Goal: Task Accomplishment & Management: Manage account settings

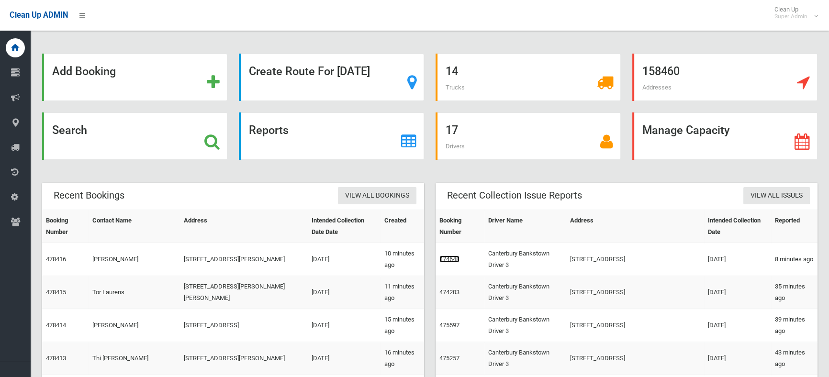
click at [453, 262] on link "474648" at bounding box center [449, 259] width 20 height 7
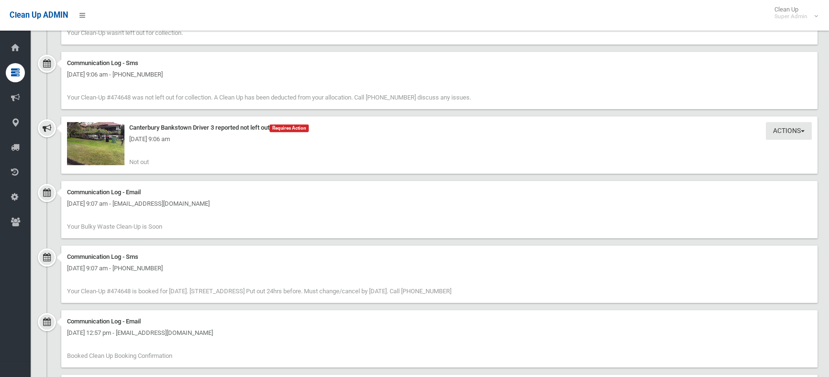
scroll to position [696, 0]
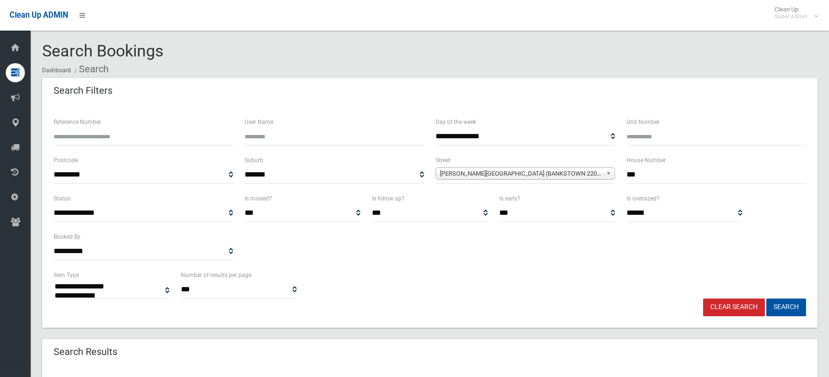
select select
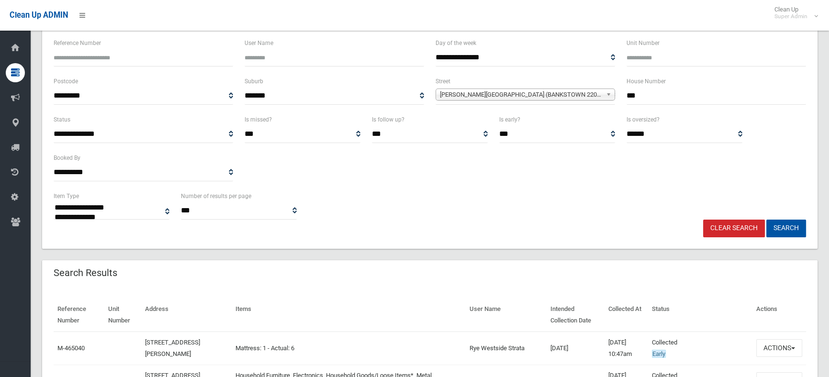
scroll to position [43, 0]
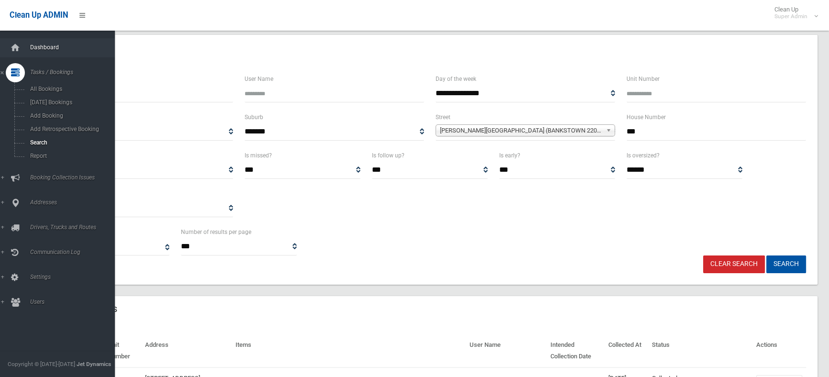
click at [30, 48] on span "Dashboard" at bounding box center [74, 47] width 94 height 7
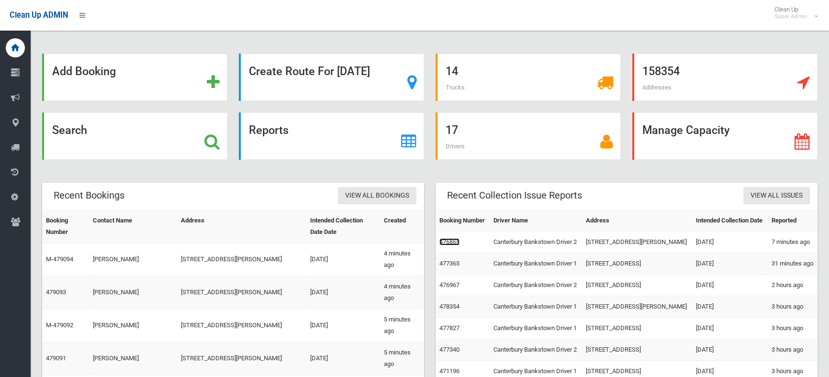
click at [445, 246] on link "476865" at bounding box center [449, 241] width 20 height 7
click at [457, 289] on link "476967" at bounding box center [449, 284] width 20 height 7
click at [453, 267] on link "477365" at bounding box center [449, 263] width 20 height 7
click at [448, 246] on link "476865" at bounding box center [449, 241] width 20 height 7
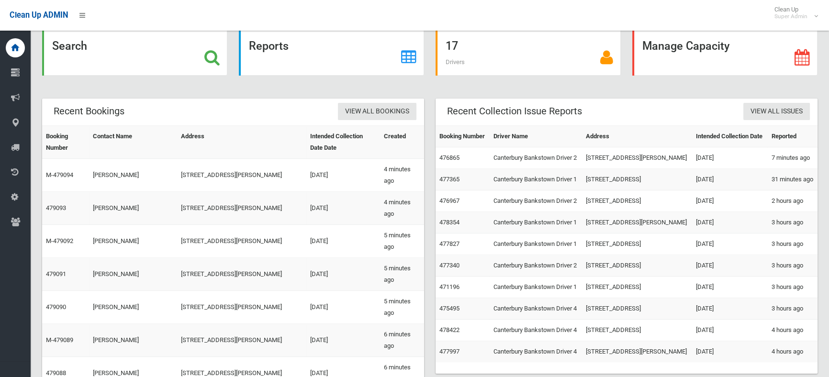
scroll to position [87, 0]
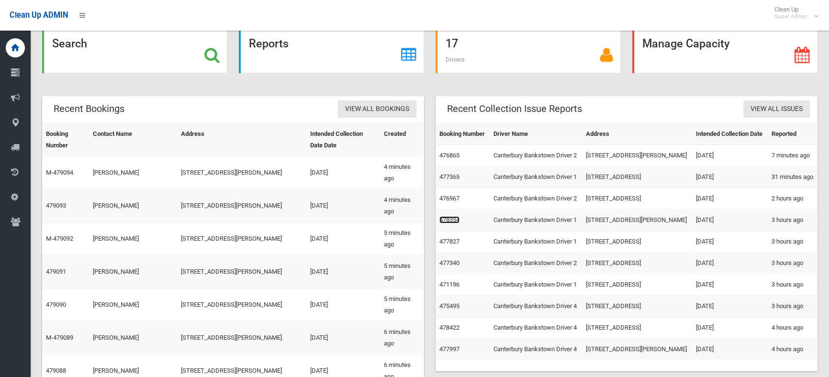
click at [449, 224] on link "478354" at bounding box center [449, 219] width 20 height 7
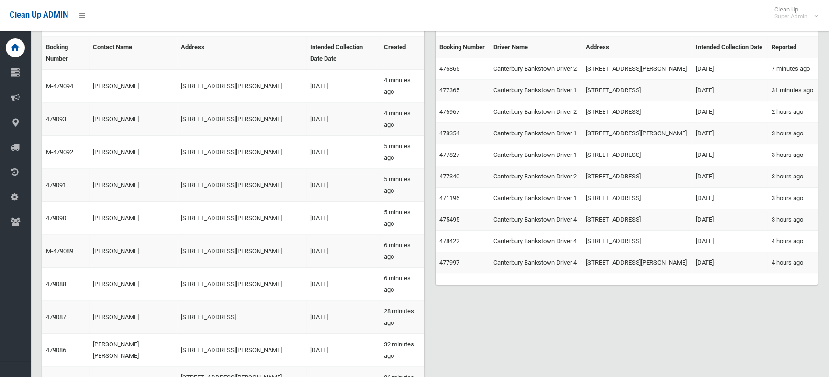
scroll to position [174, 0]
click at [450, 179] on link "477340" at bounding box center [449, 175] width 20 height 7
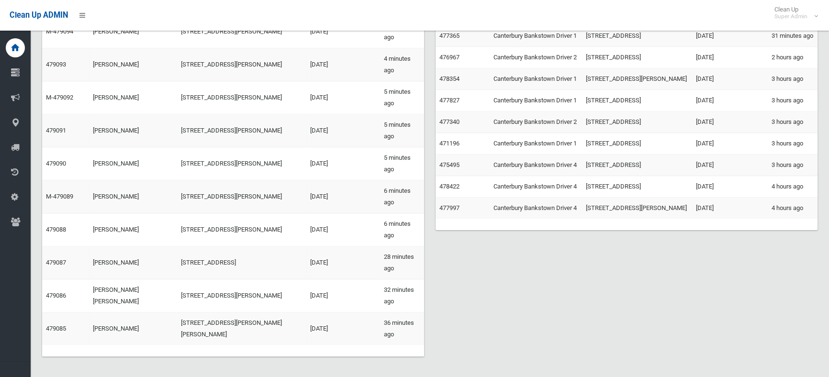
scroll to position [229, 0]
click at [443, 210] on link "477997" at bounding box center [449, 206] width 20 height 7
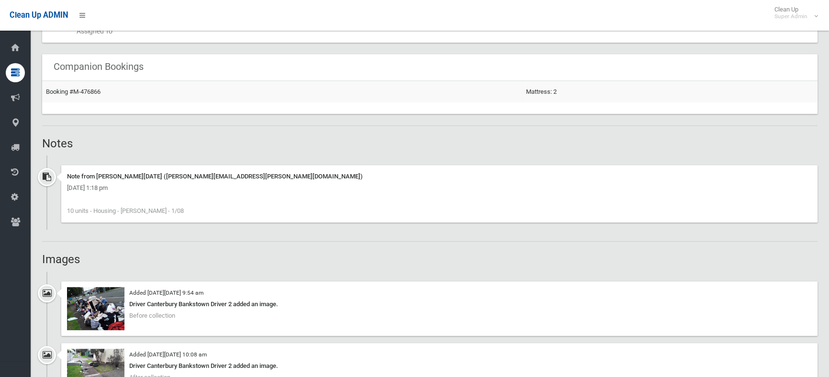
scroll to position [696, 0]
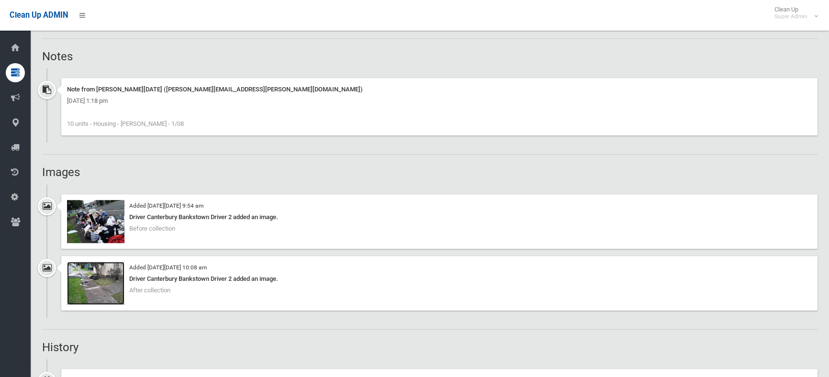
click at [89, 285] on img at bounding box center [95, 283] width 57 height 43
click at [101, 218] on img at bounding box center [95, 221] width 57 height 43
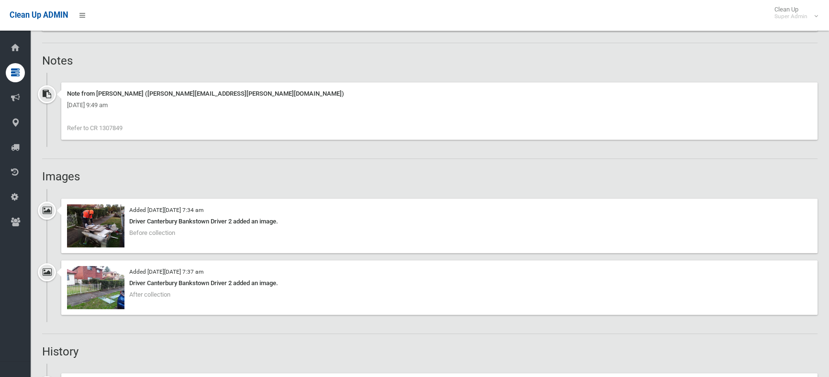
scroll to position [696, 0]
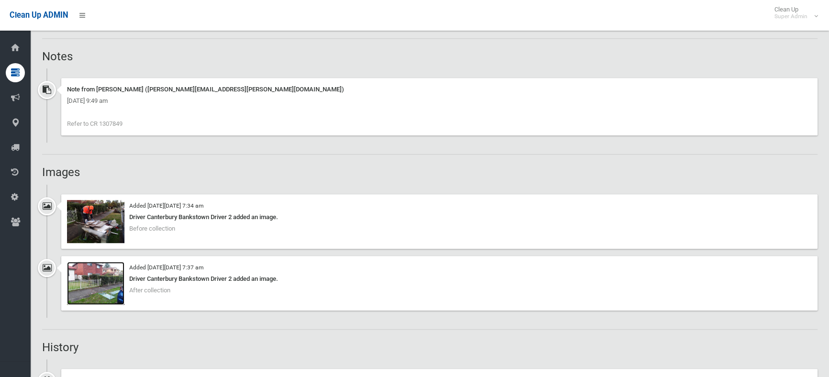
click at [103, 302] on img at bounding box center [95, 283] width 57 height 43
click at [108, 221] on img at bounding box center [95, 221] width 57 height 43
click at [106, 293] on img at bounding box center [95, 283] width 57 height 43
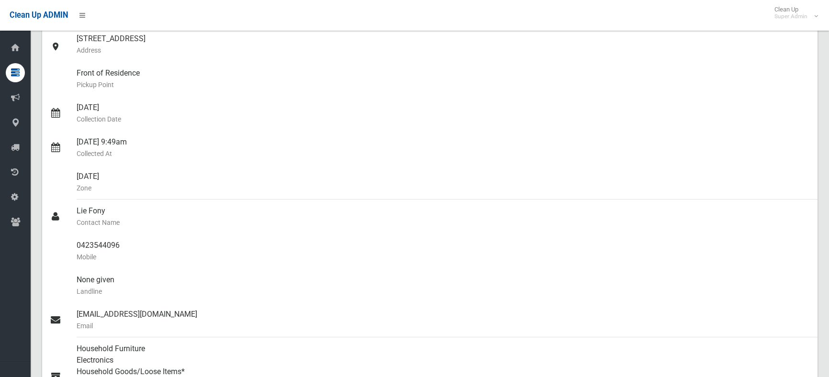
scroll to position [0, 0]
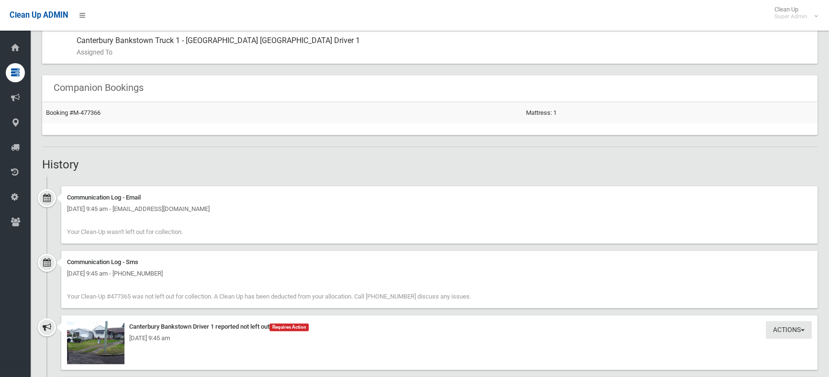
scroll to position [565, 0]
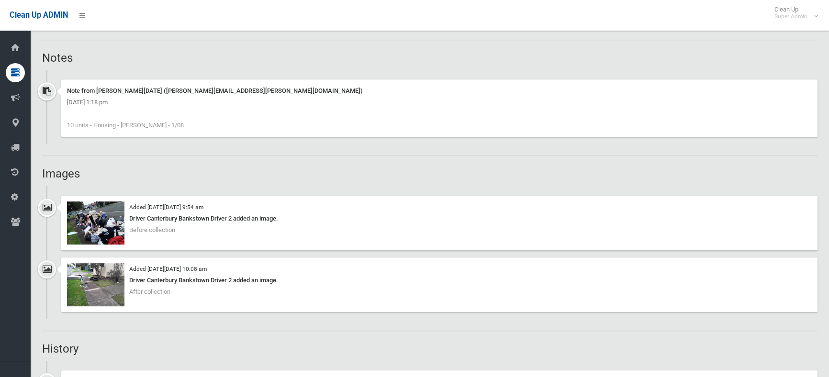
scroll to position [696, 0]
click at [91, 217] on img at bounding box center [95, 221] width 57 height 43
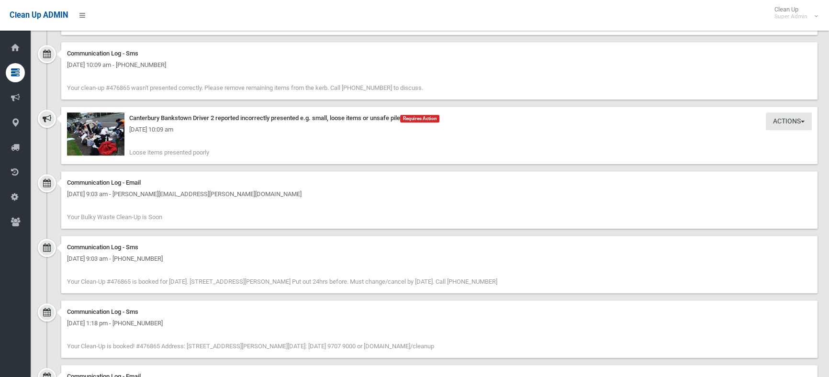
scroll to position [1174, 0]
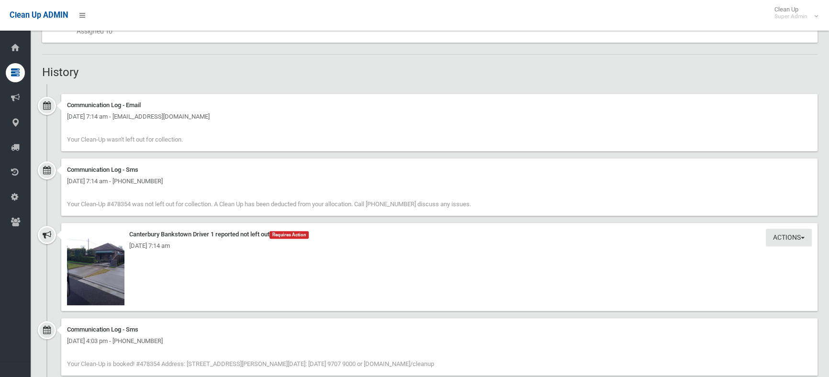
scroll to position [565, 0]
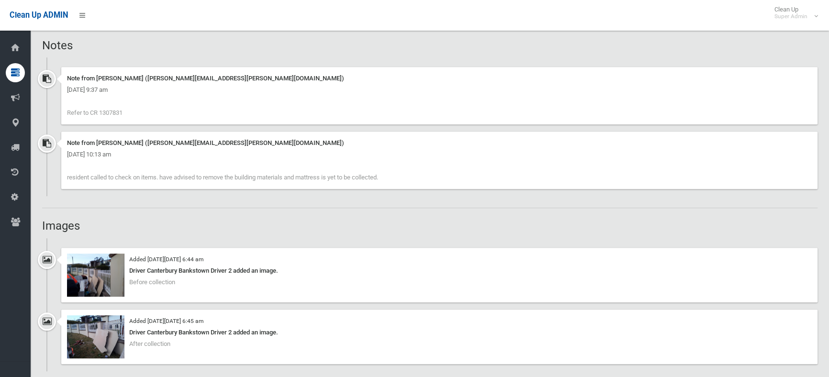
scroll to position [696, 0]
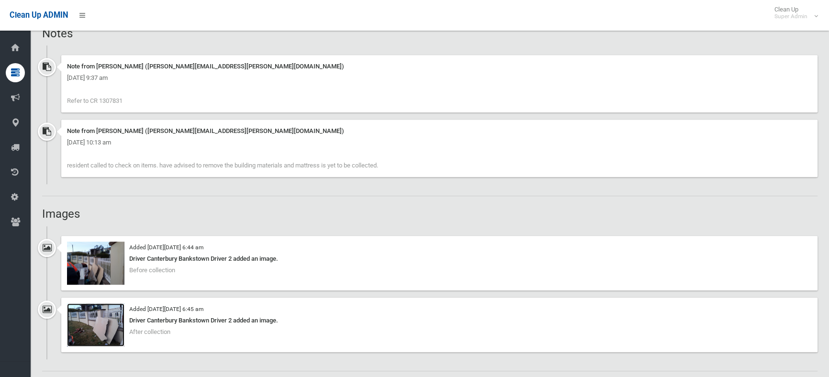
click at [121, 323] on img at bounding box center [95, 324] width 57 height 43
click at [103, 264] on img at bounding box center [95, 263] width 57 height 43
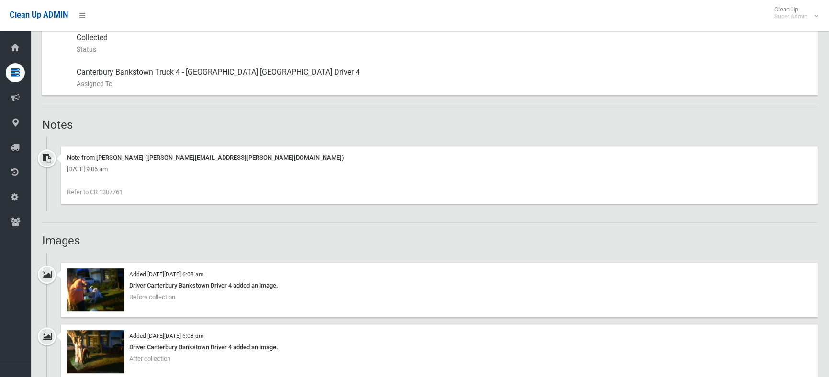
scroll to position [565, 0]
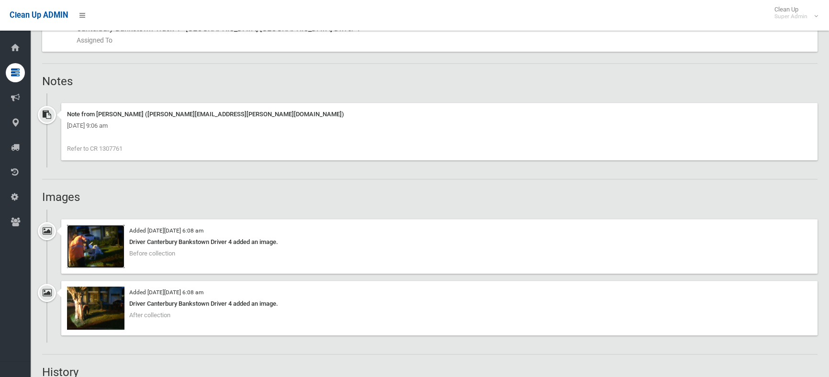
click at [75, 249] on img at bounding box center [95, 246] width 57 height 43
click at [89, 306] on img at bounding box center [95, 308] width 57 height 43
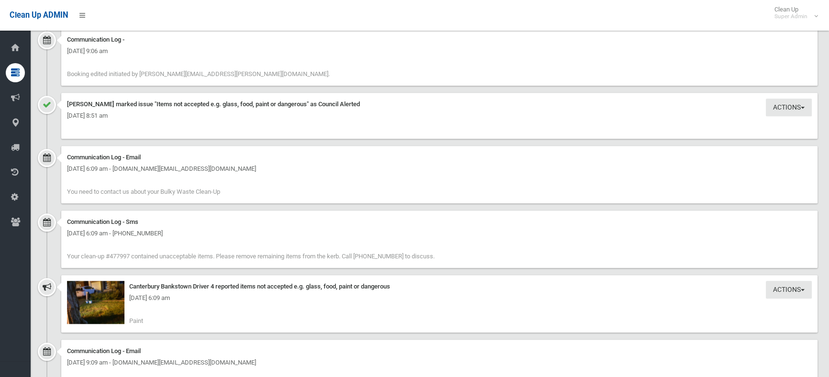
scroll to position [1000, 0]
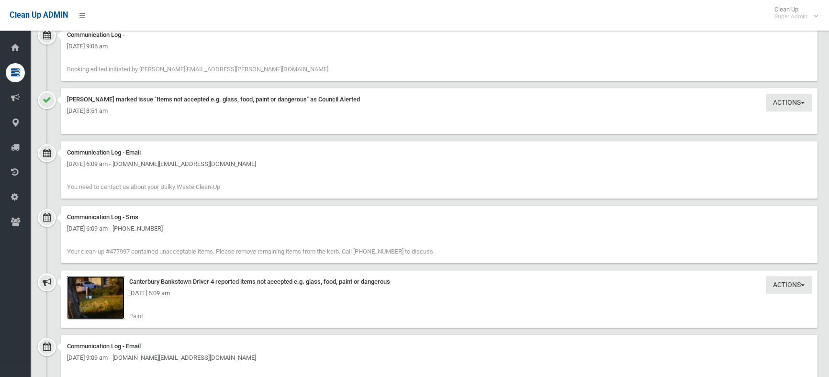
click at [118, 304] on img at bounding box center [95, 297] width 57 height 43
